Goal: Task Accomplishment & Management: Complete application form

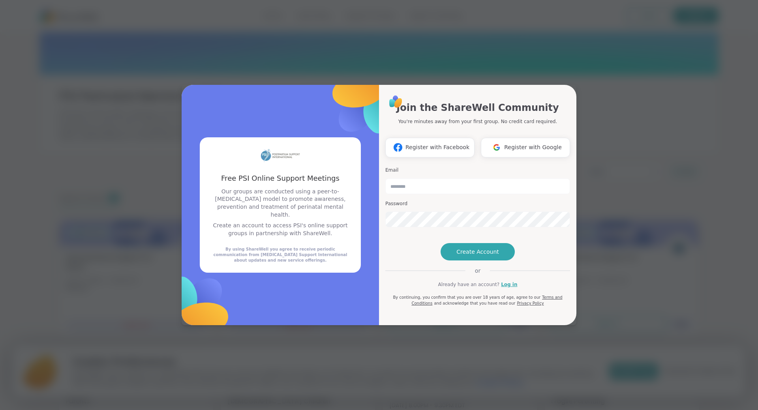
click at [704, 190] on div "Free PSI Online Support Meetings Free PSI Online Support Meetings Our groups ar…" at bounding box center [379, 205] width 749 height 410
click at [467, 261] on button "Create Account" at bounding box center [478, 251] width 74 height 17
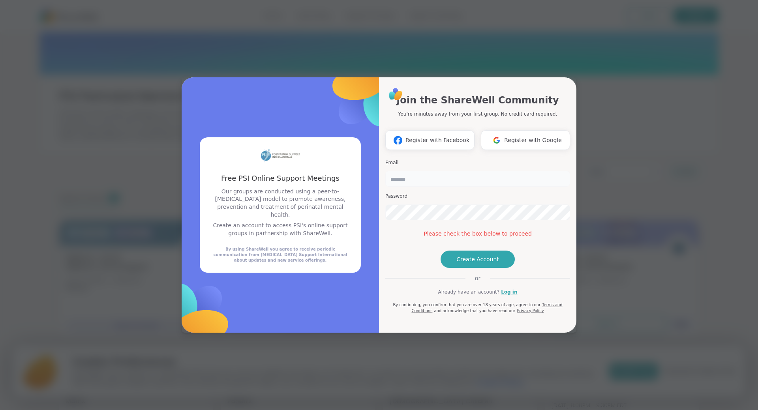
click at [411, 171] on input "email" at bounding box center [478, 179] width 185 height 16
type input "**********"
click at [166, 208] on div "**********" at bounding box center [379, 205] width 749 height 410
click at [492, 263] on span "Create Account" at bounding box center [478, 260] width 43 height 8
click at [476, 268] on button "Create Account" at bounding box center [478, 259] width 74 height 17
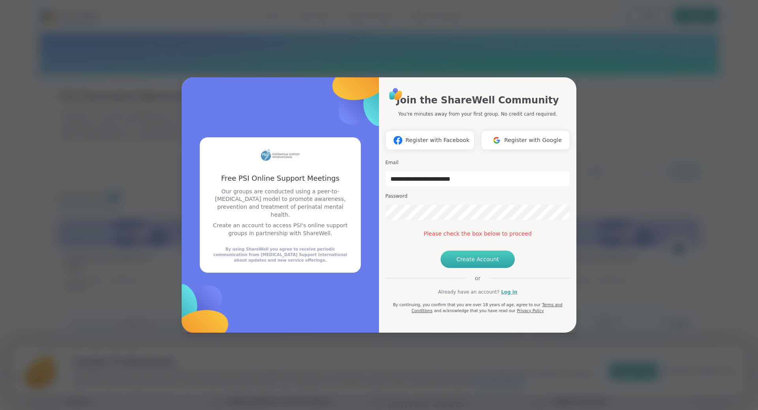
click at [476, 263] on span "Create Account" at bounding box center [478, 260] width 43 height 8
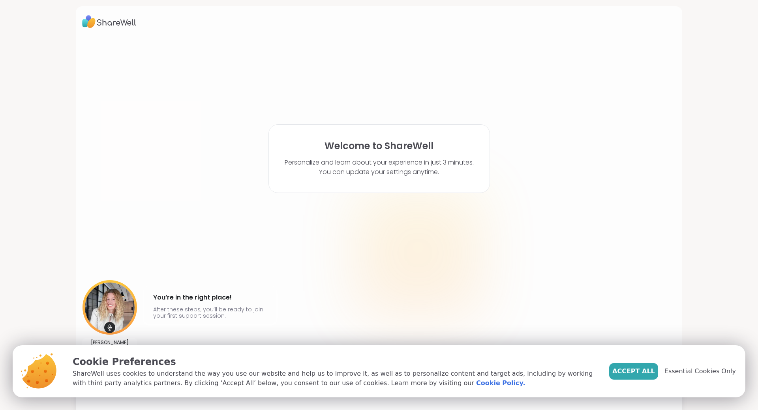
click at [650, 377] on button "Accept All" at bounding box center [634, 371] width 49 height 17
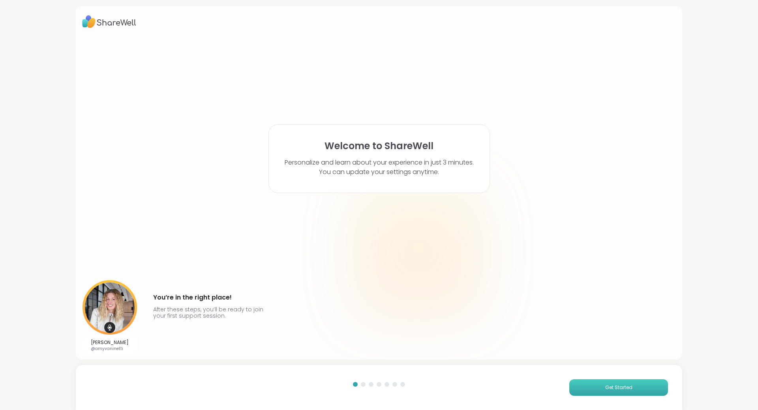
click at [627, 392] on button "Get Started" at bounding box center [619, 388] width 99 height 17
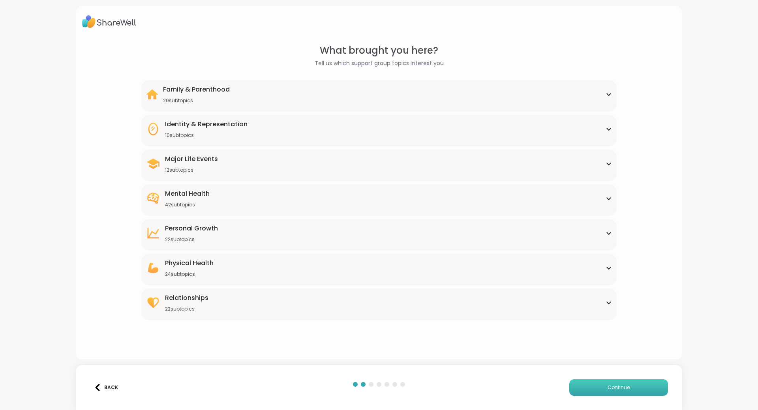
click at [627, 392] on button "Continue" at bounding box center [619, 388] width 99 height 17
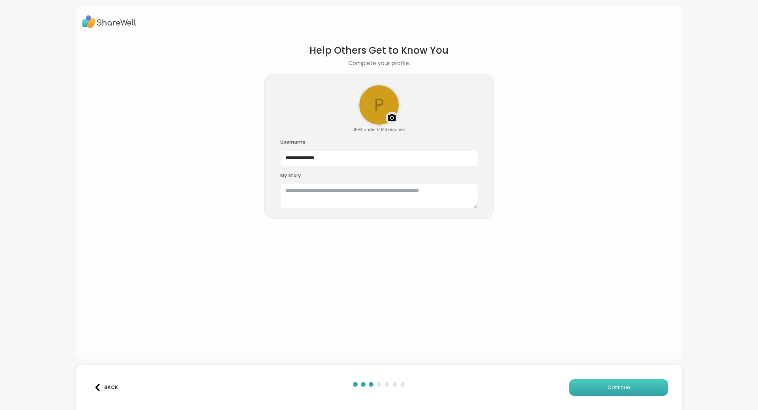
click at [627, 392] on button "Continue" at bounding box center [619, 388] width 99 height 17
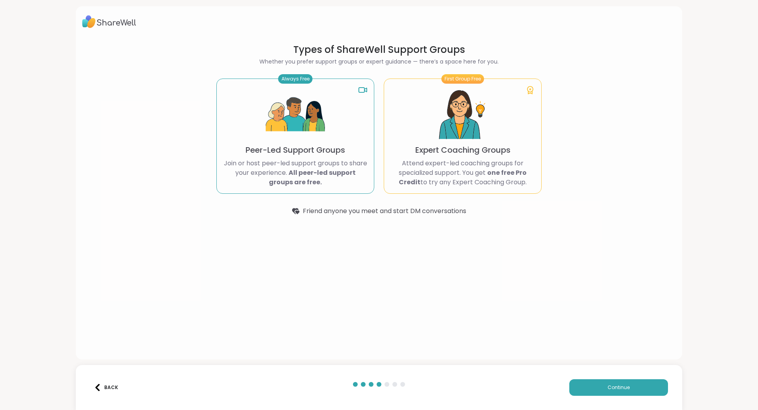
click at [253, 133] on div "Always Free Peer-Led Support Groups Join or host peer-led support groups to sha…" at bounding box center [295, 136] width 158 height 115
click at [585, 380] on button "Continue" at bounding box center [619, 388] width 99 height 17
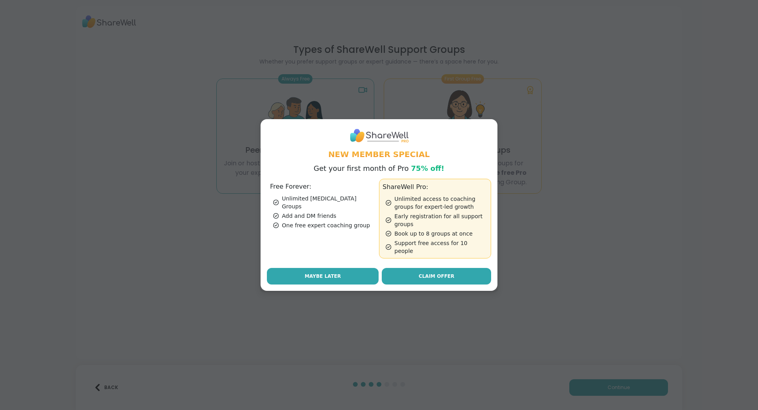
click at [316, 273] on span "Maybe Later" at bounding box center [323, 276] width 36 height 7
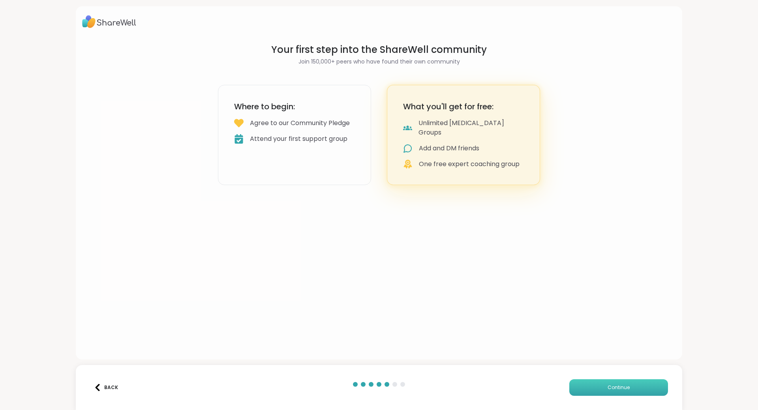
click at [615, 382] on button "Continue" at bounding box center [619, 388] width 99 height 17
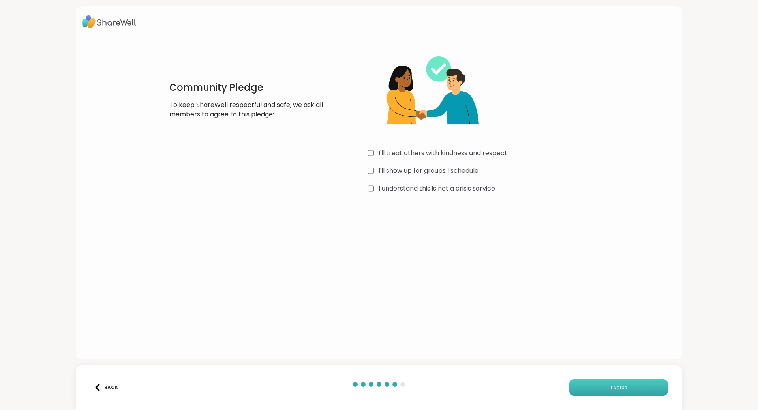
click at [594, 386] on button "I Agree" at bounding box center [619, 388] width 99 height 17
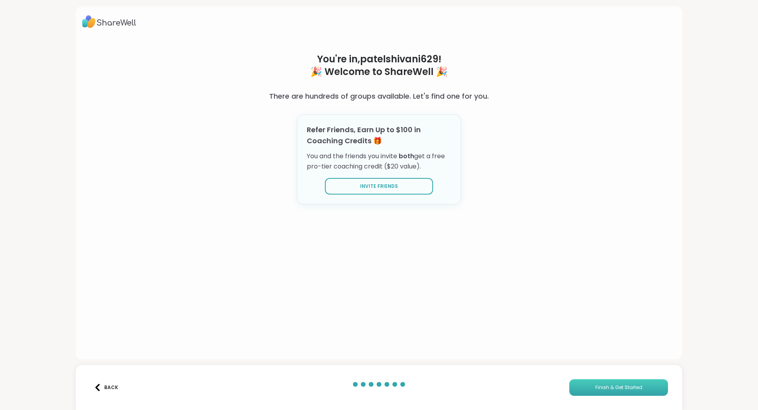
click at [599, 390] on span "Finish & Get Started" at bounding box center [619, 387] width 47 height 7
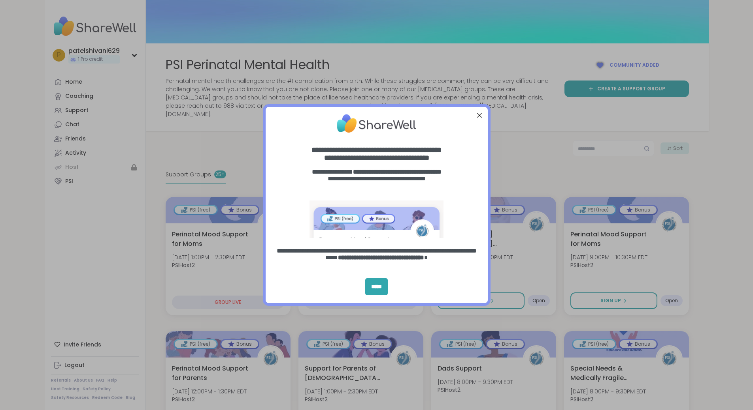
click at [479, 113] on div "Close Step" at bounding box center [479, 115] width 10 height 10
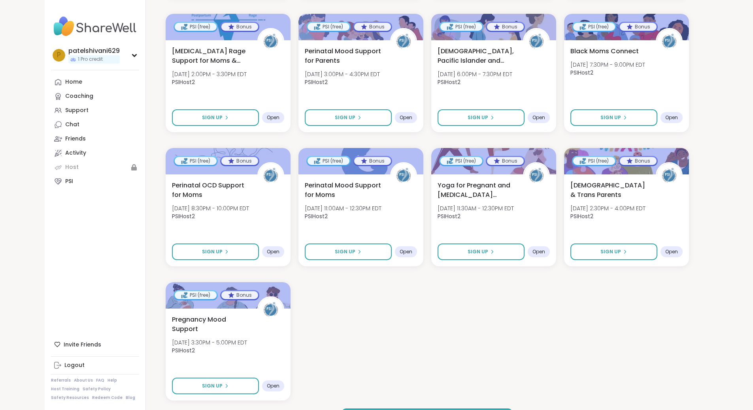
scroll to position [555, 0]
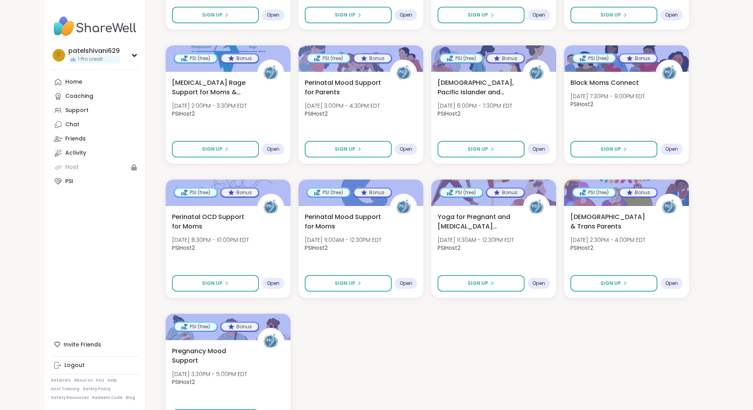
scroll to position [753, 0]
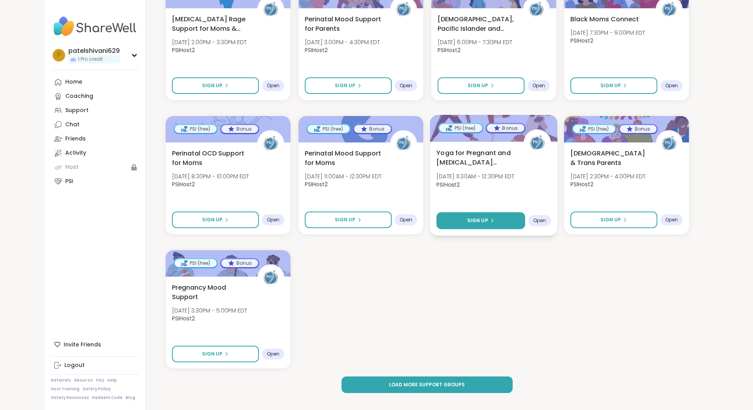
click at [487, 217] on span "Sign Up" at bounding box center [477, 220] width 21 height 7
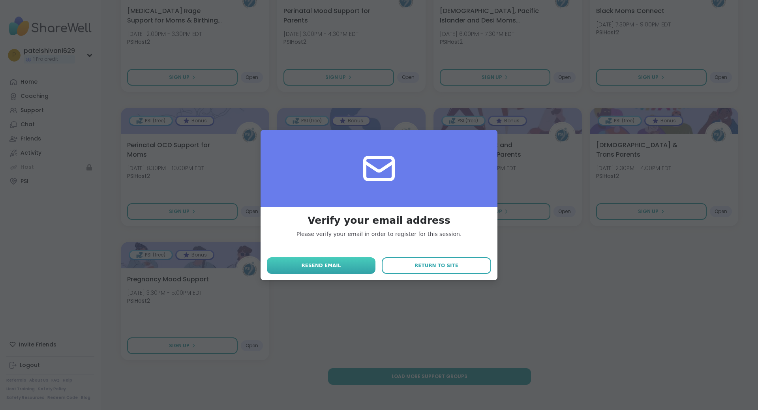
click at [345, 267] on button "Resend email" at bounding box center [321, 266] width 109 height 17
